Goal: Transaction & Acquisition: Purchase product/service

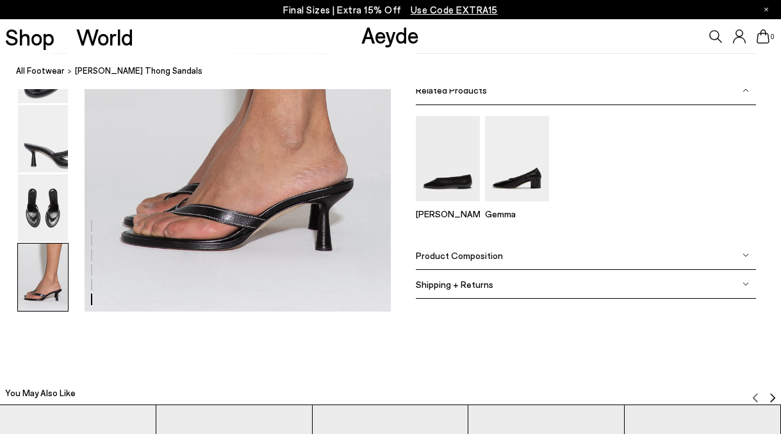
scroll to position [2735, 0]
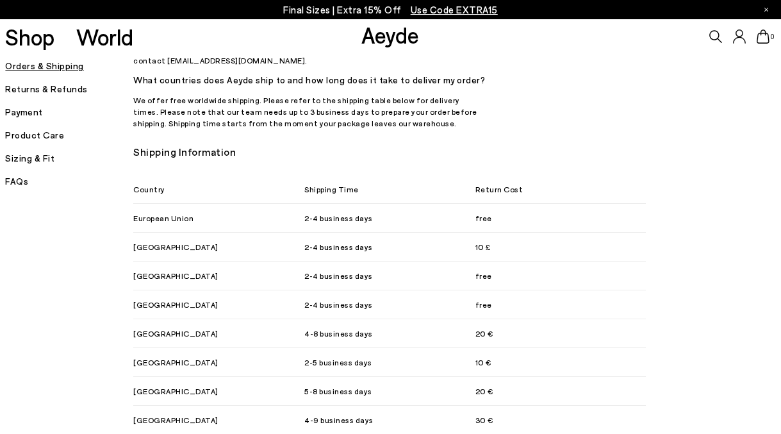
scroll to position [769, 0]
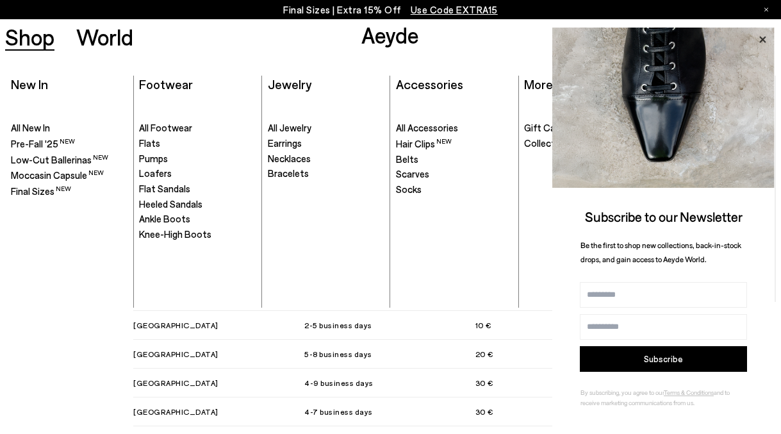
click at [764, 39] on icon at bounding box center [762, 39] width 6 height 6
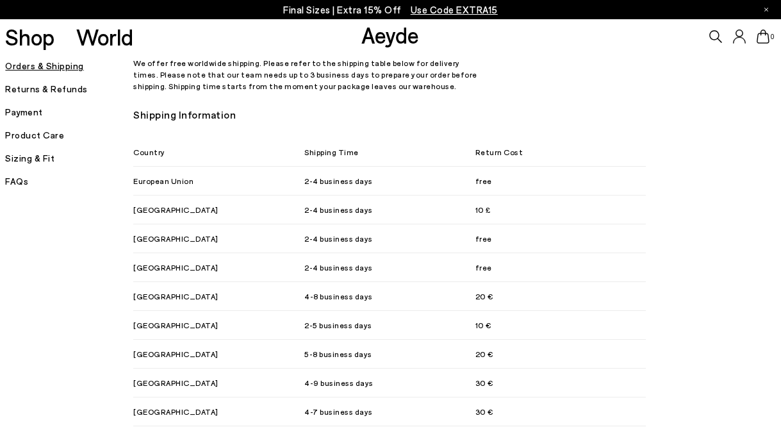
click at [382, 42] on link "Aeyde" at bounding box center [390, 34] width 58 height 27
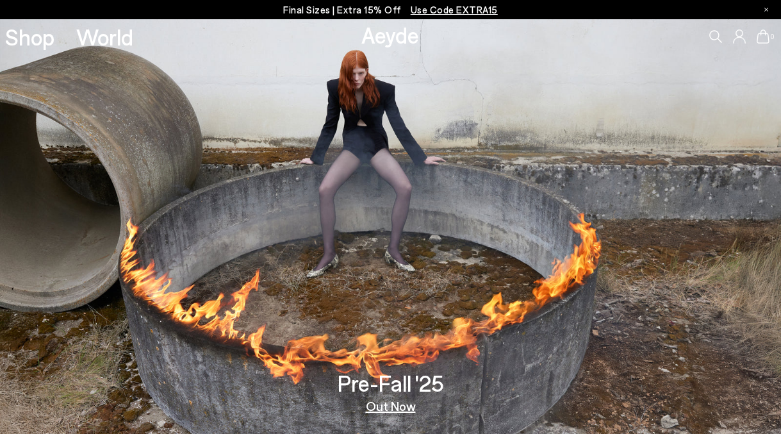
click at [713, 33] on icon at bounding box center [715, 36] width 13 height 13
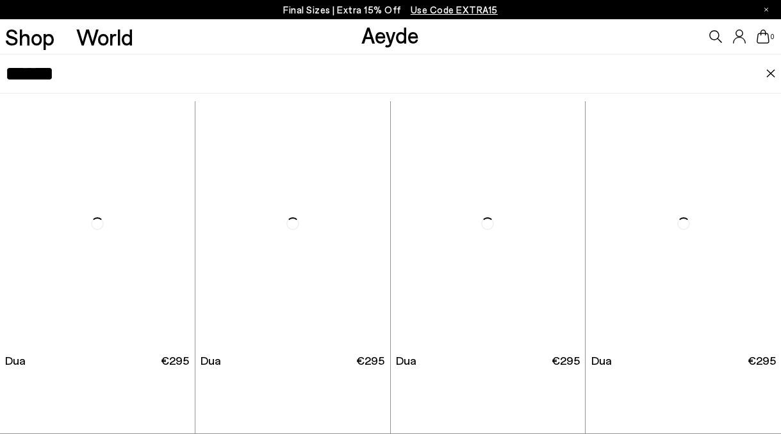
type input "******"
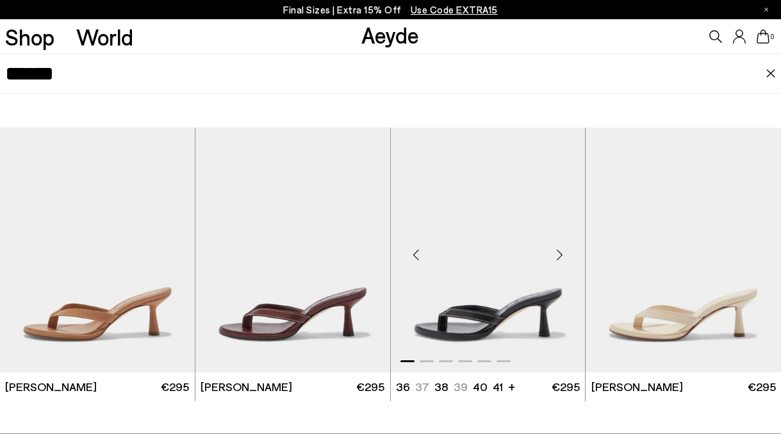
click at [550, 304] on img "1 / 6" at bounding box center [488, 250] width 195 height 245
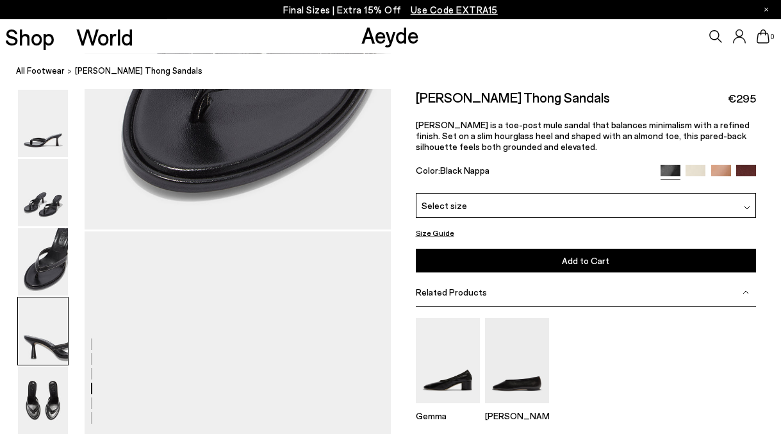
scroll to position [876, 0]
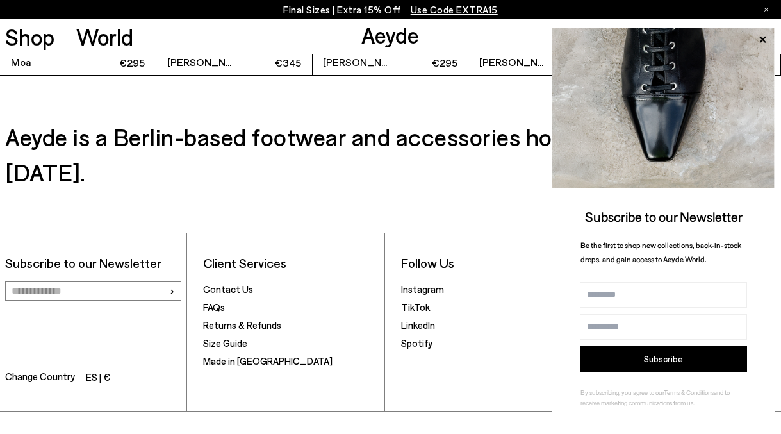
scroll to position [2735, 0]
click at [767, 39] on icon at bounding box center [762, 39] width 17 height 17
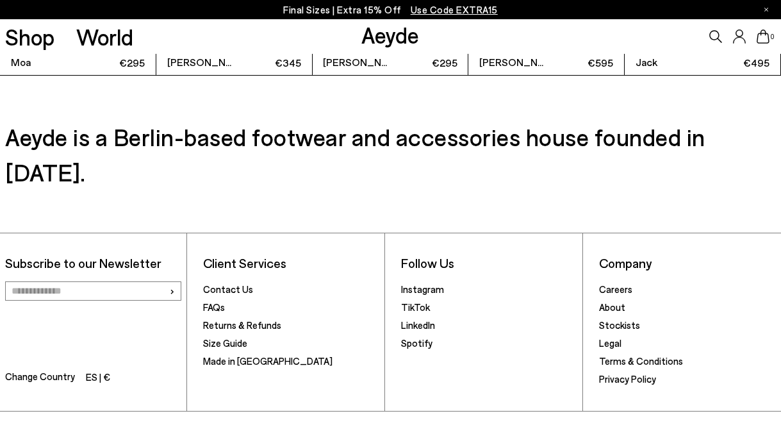
click at [715, 38] on icon at bounding box center [715, 36] width 13 height 13
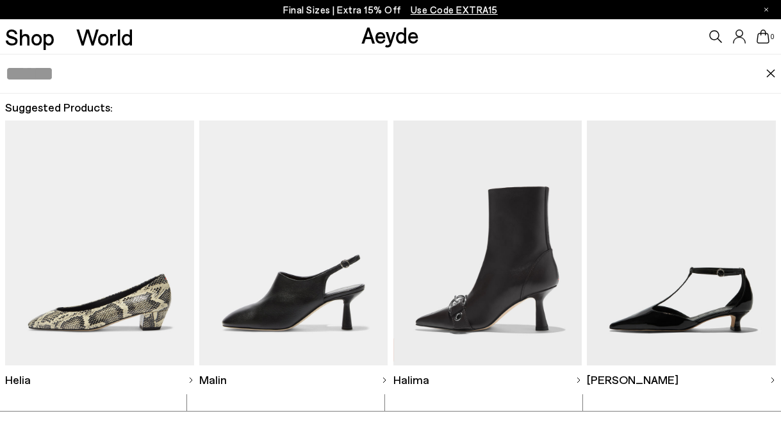
click at [495, 72] on input "text" at bounding box center [385, 73] width 760 height 38
type input "*****"
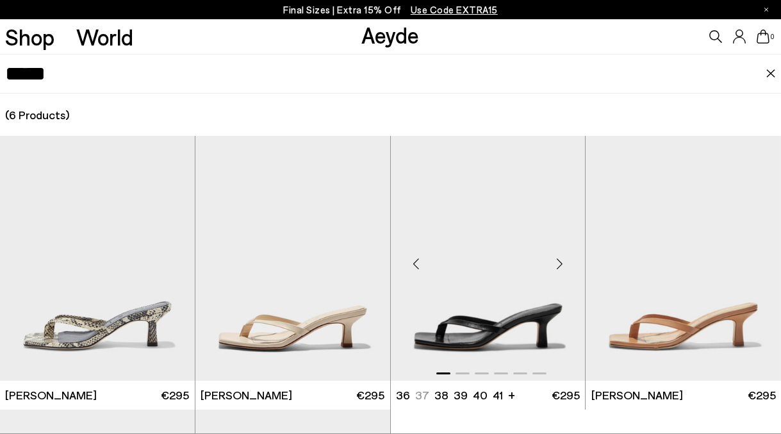
click at [565, 292] on img "1 / 6" at bounding box center [488, 258] width 195 height 245
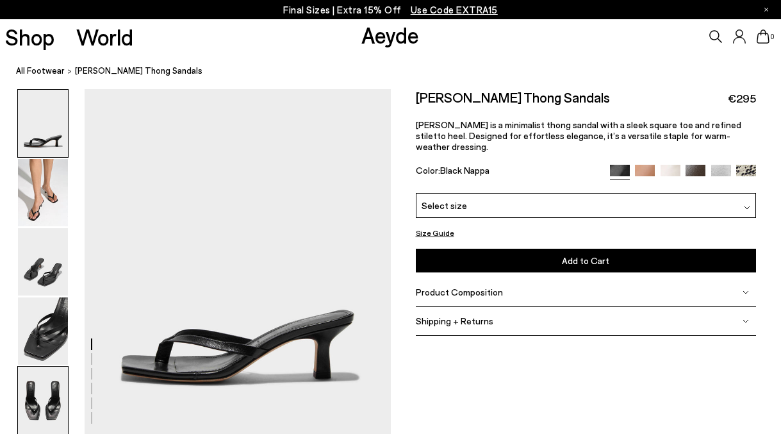
click at [52, 395] on img at bounding box center [43, 400] width 50 height 67
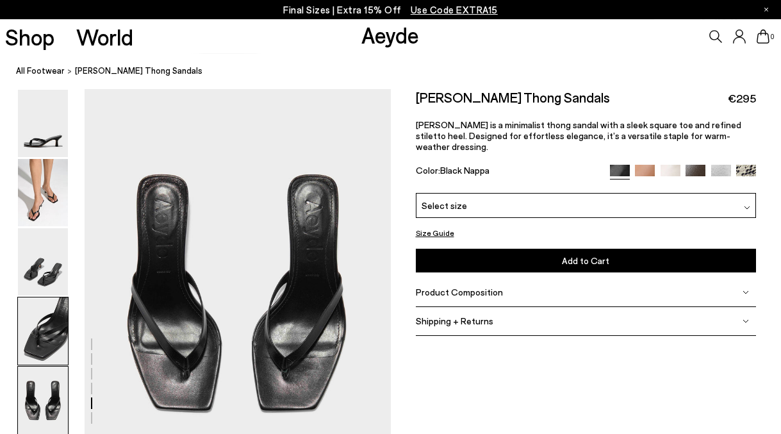
click at [55, 318] on img at bounding box center [43, 330] width 50 height 67
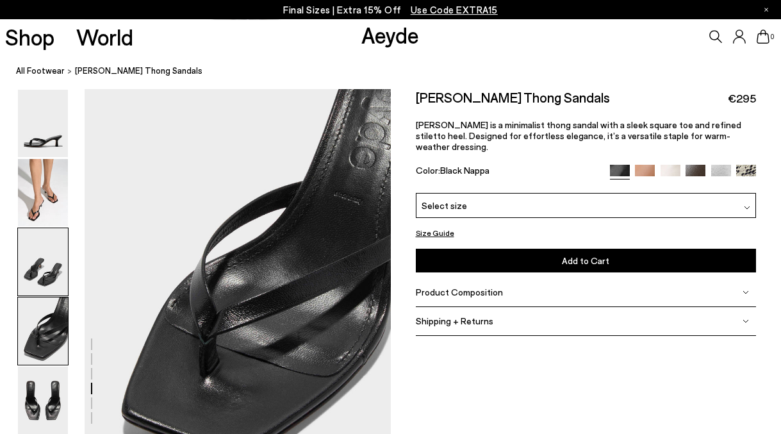
click at [52, 258] on img at bounding box center [43, 261] width 50 height 67
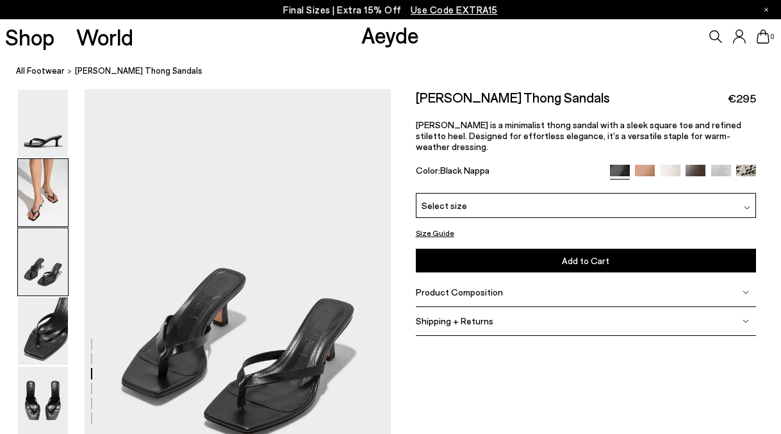
click at [48, 179] on img at bounding box center [43, 192] width 50 height 67
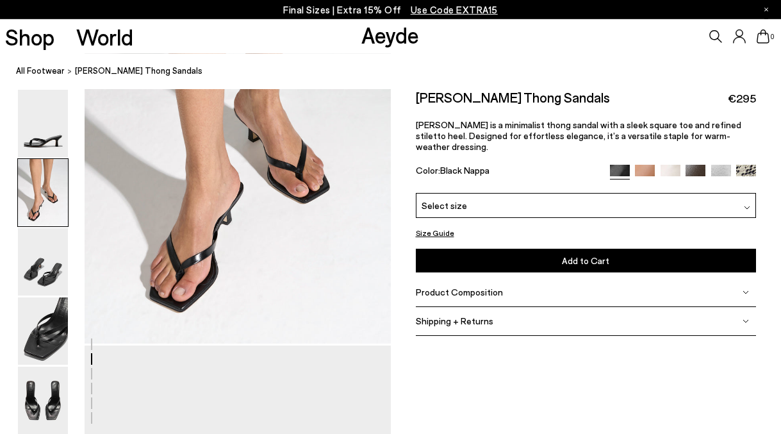
scroll to position [502, 0]
click at [474, 193] on div "Select size" at bounding box center [586, 205] width 341 height 25
